Goal: Obtain resource: Obtain resource

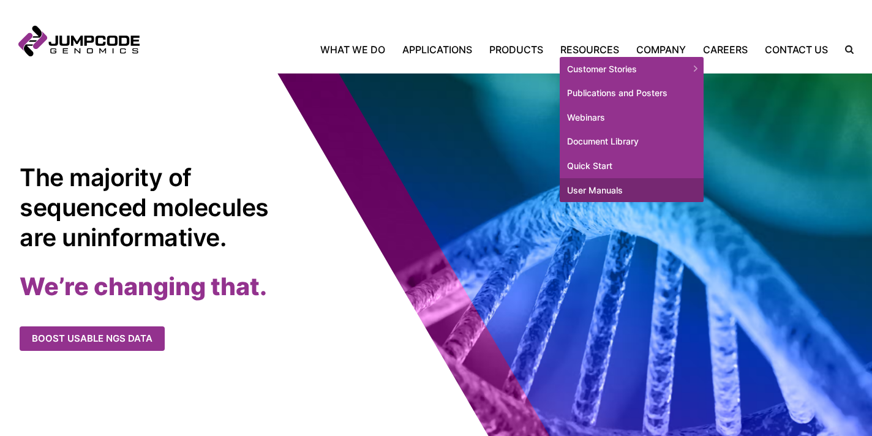
click at [598, 192] on link "User Manuals" at bounding box center [631, 190] width 144 height 24
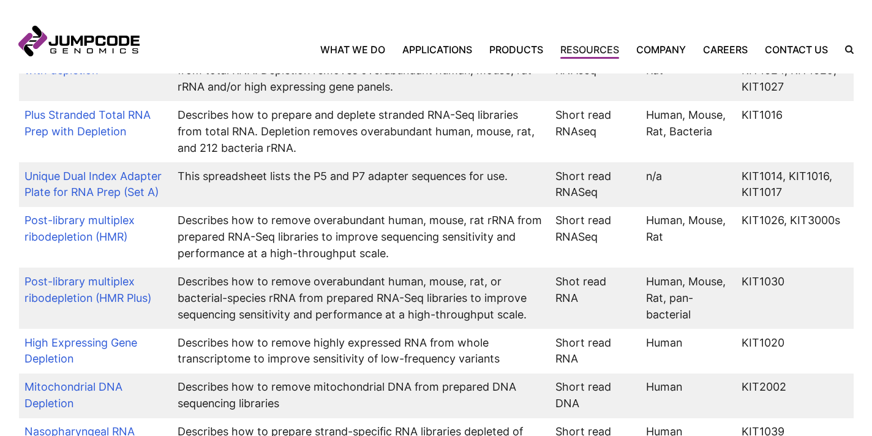
scroll to position [823, 0]
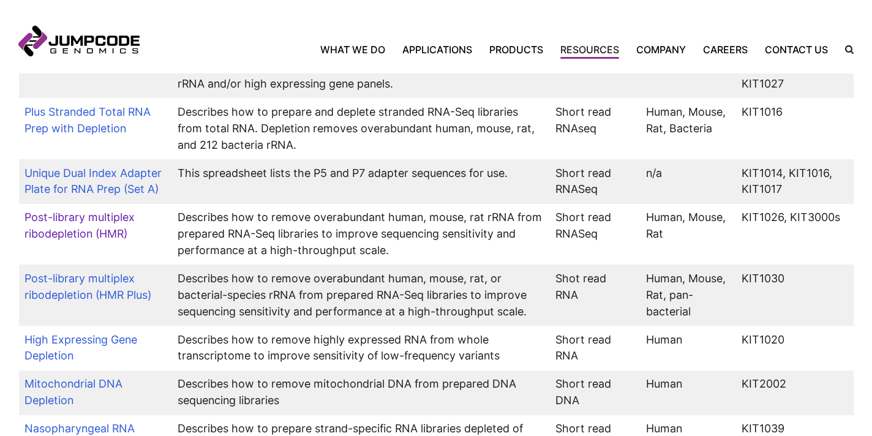
click at [105, 227] on link "Post-library multiplex ribodepletion (HMR)" at bounding box center [79, 225] width 110 height 29
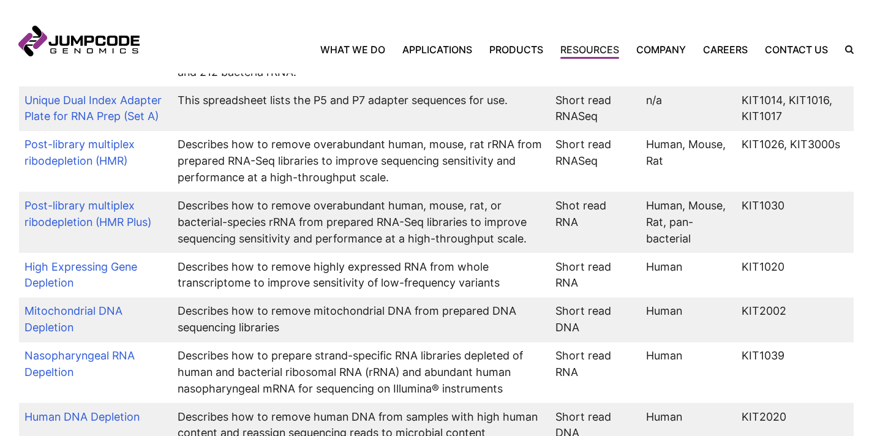
scroll to position [908, 0]
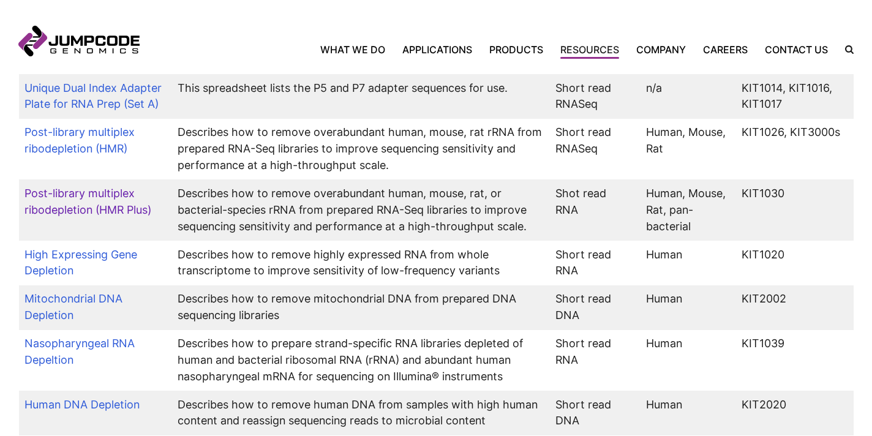
click at [79, 212] on link "Post-library multiplex ribodepletion (HMR Plus)" at bounding box center [87, 201] width 127 height 29
